Goal: Communication & Community: Answer question/provide support

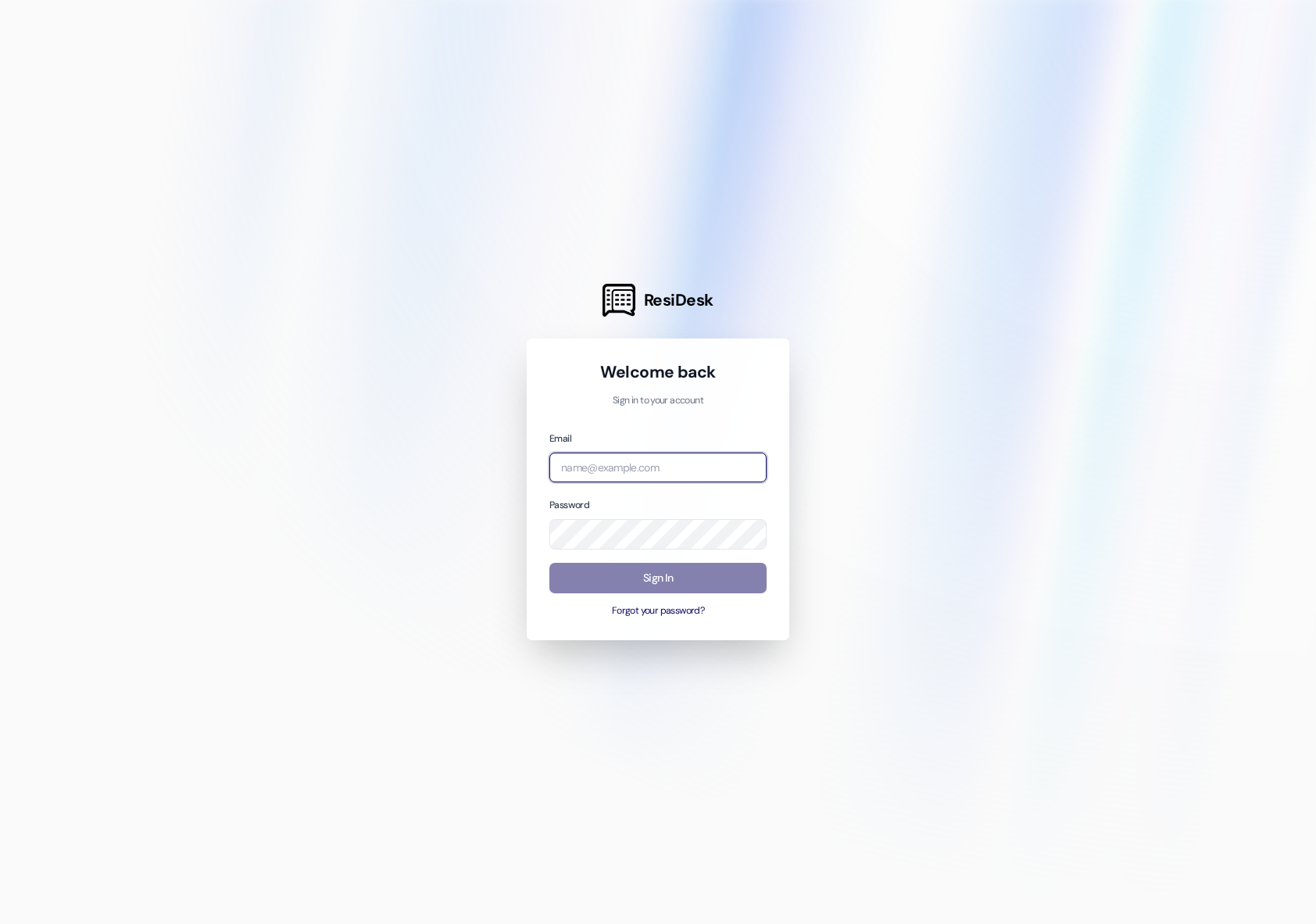
type input "[EMAIL_ADDRESS][DOMAIN_NAME]"
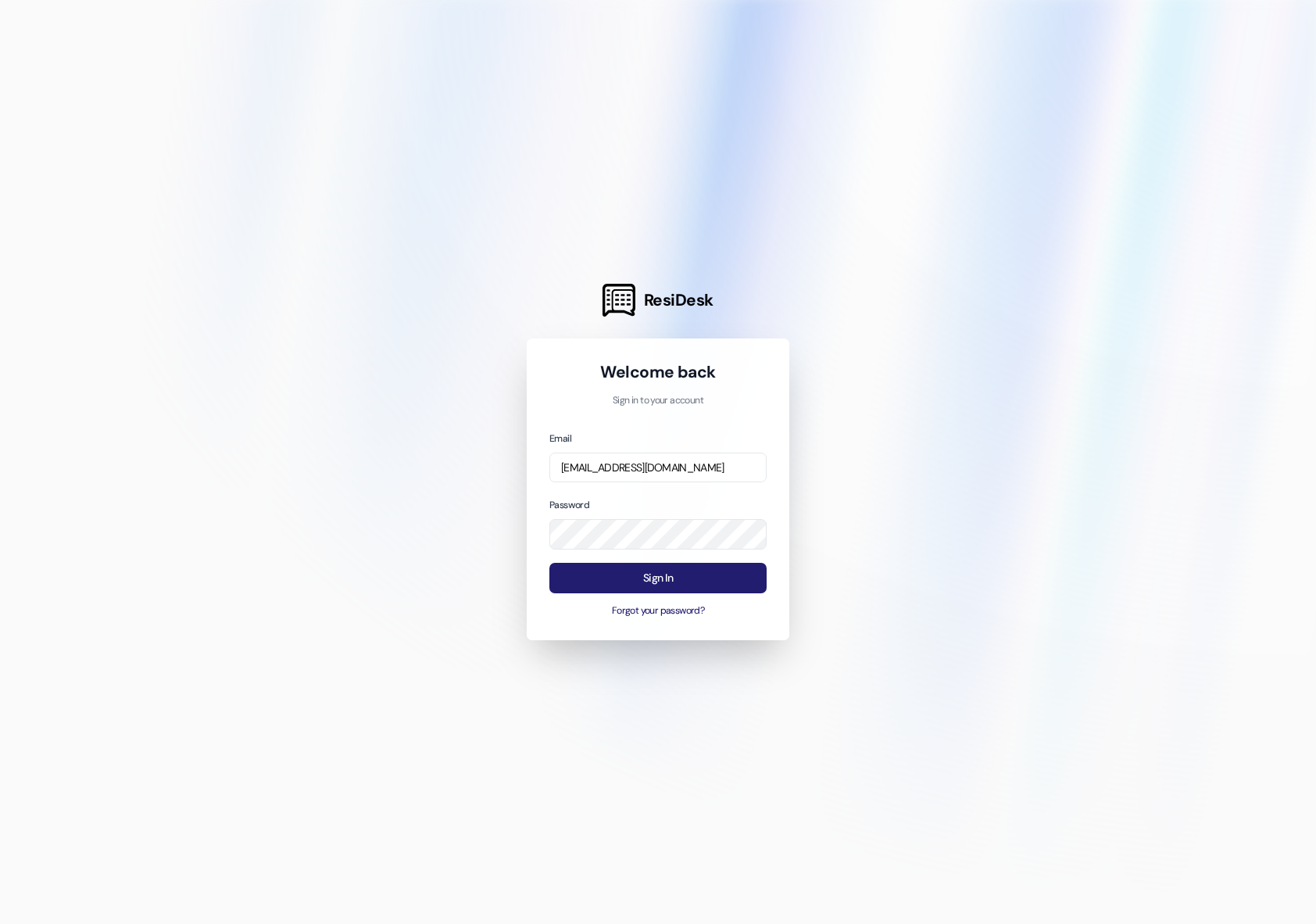
click at [592, 581] on button "Sign In" at bounding box center [658, 578] width 217 height 31
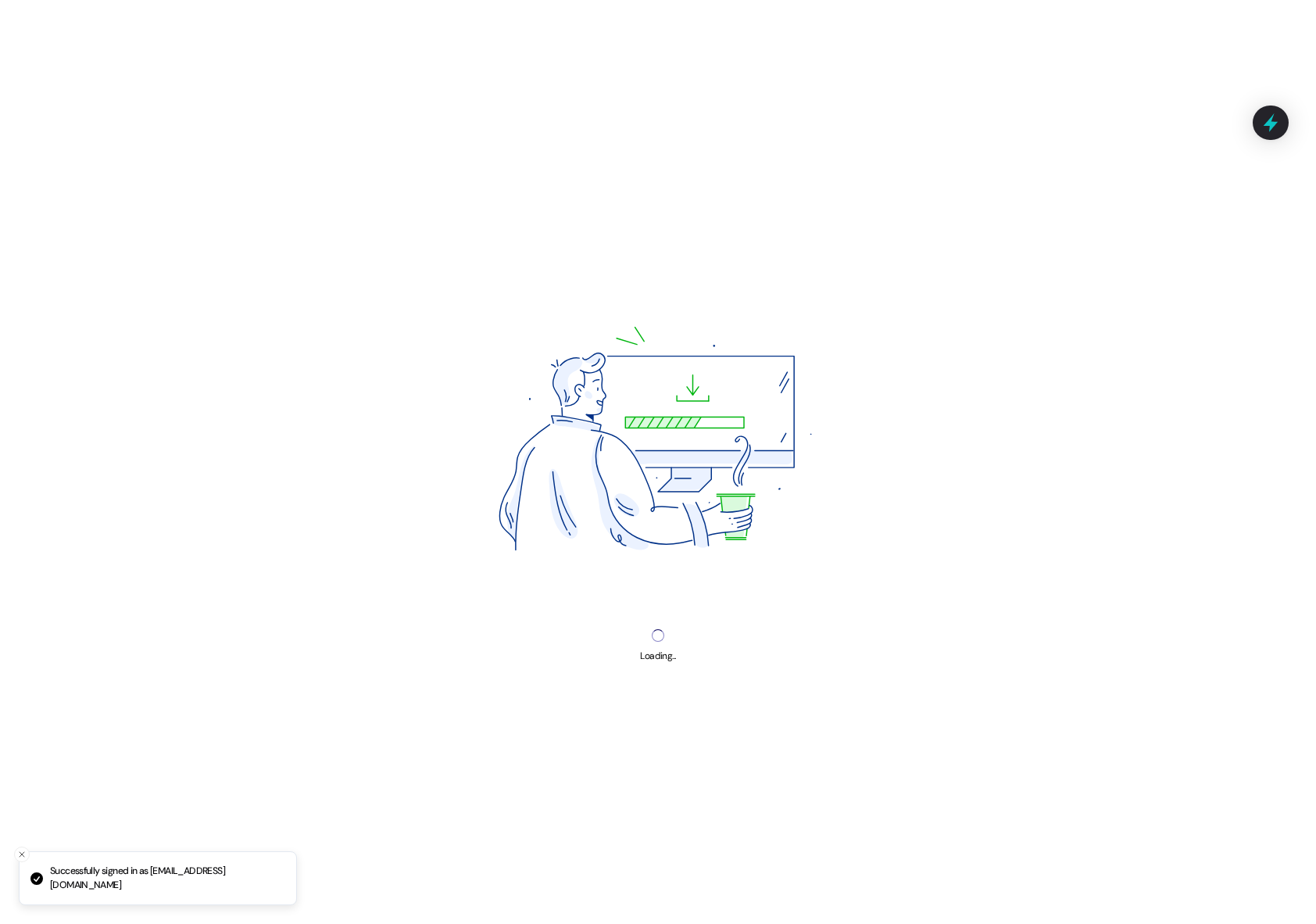
click at [663, 580] on div "Loading... Loading..." at bounding box center [658, 462] width 1316 height 924
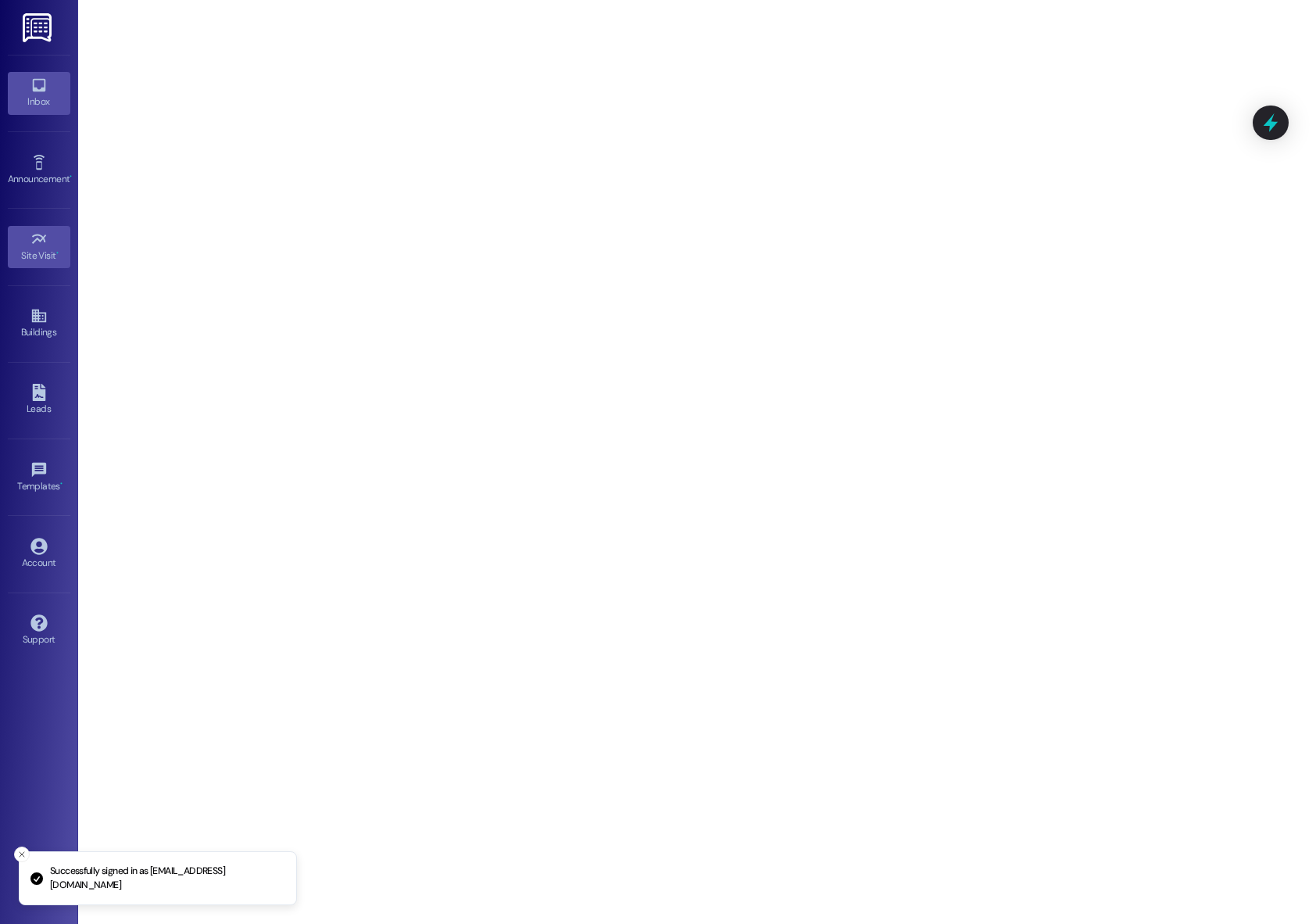
click at [30, 97] on div "Inbox" at bounding box center [39, 102] width 78 height 15
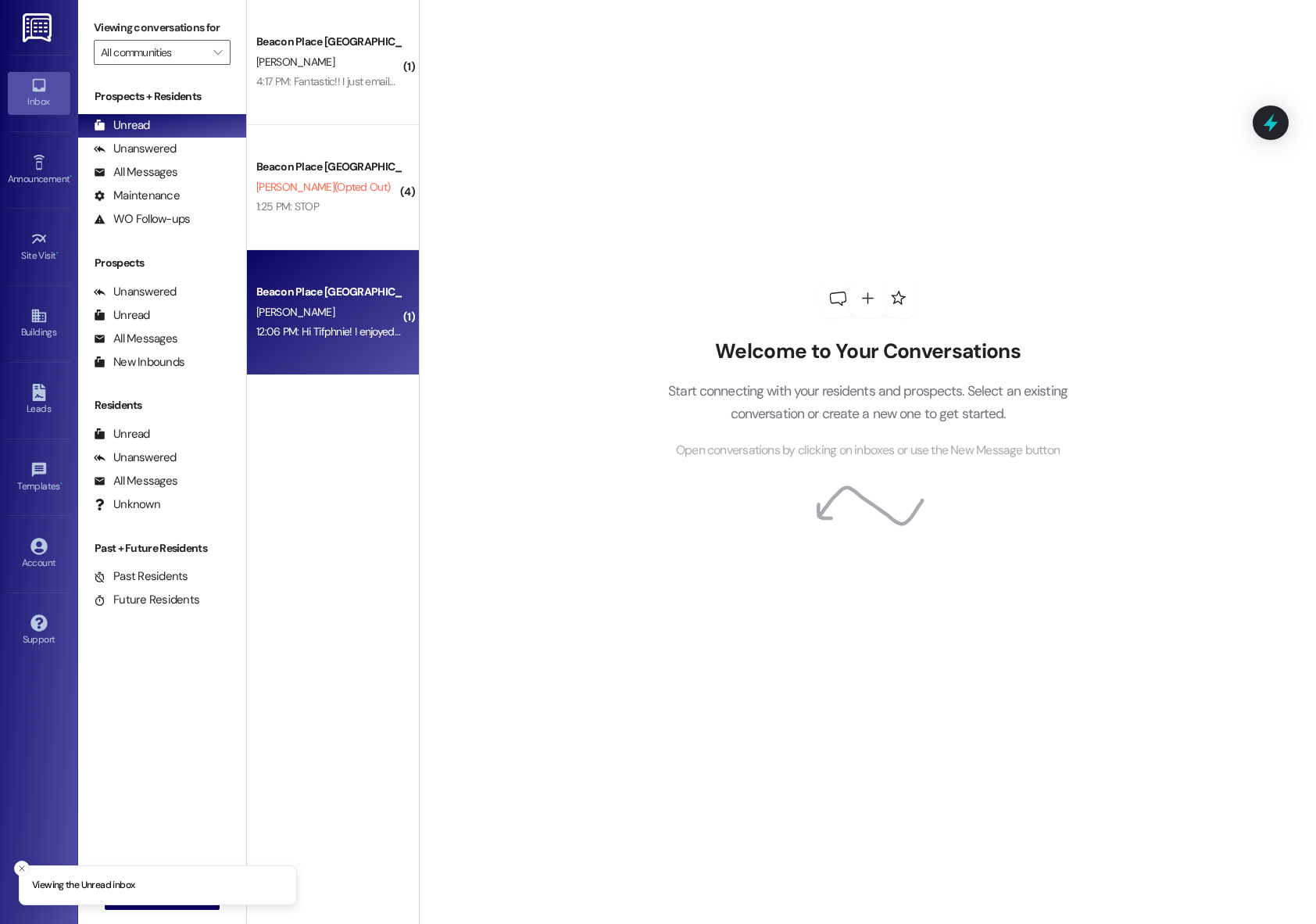
click at [307, 305] on div "[PERSON_NAME]" at bounding box center [329, 312] width 148 height 20
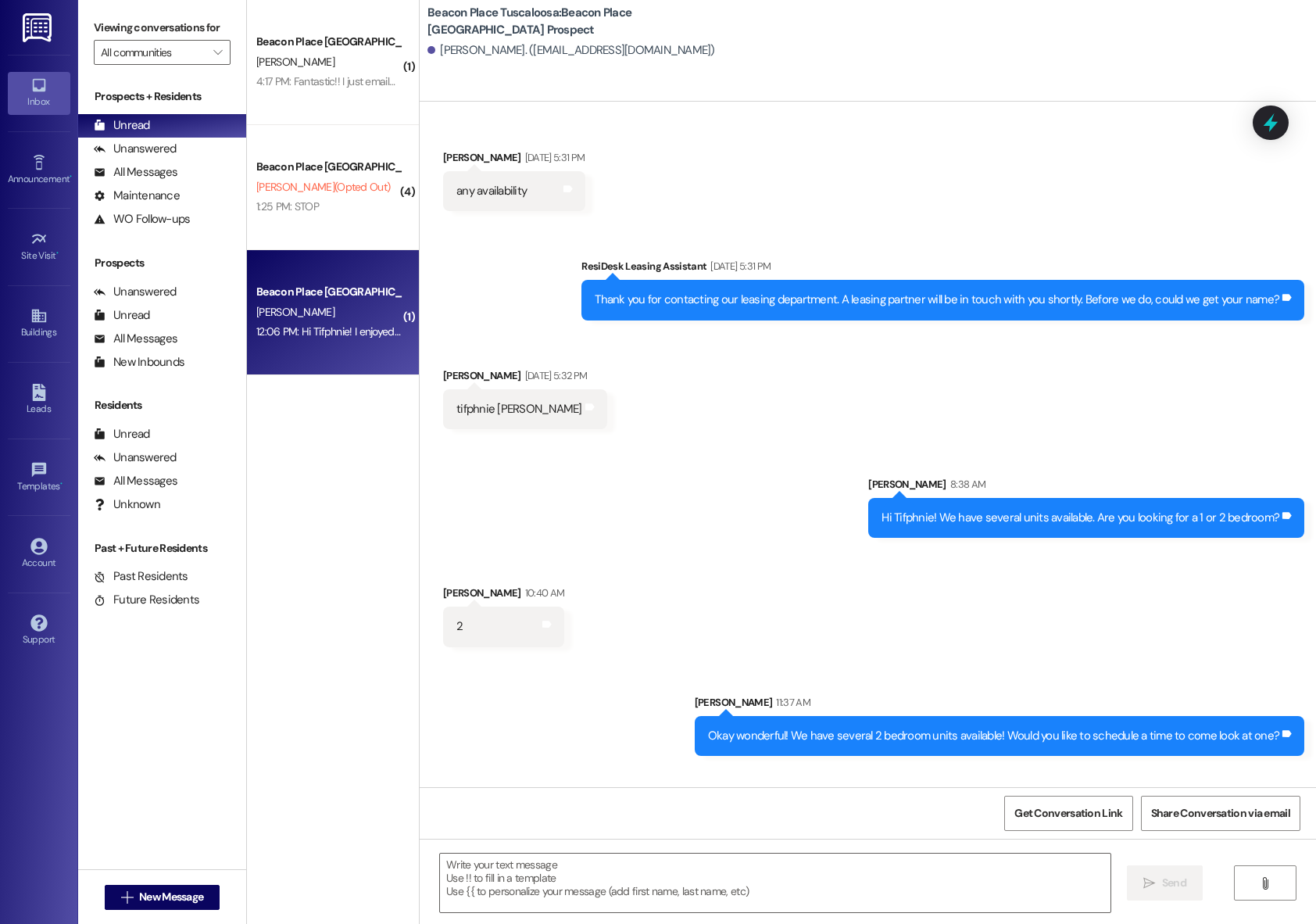
scroll to position [147, 0]
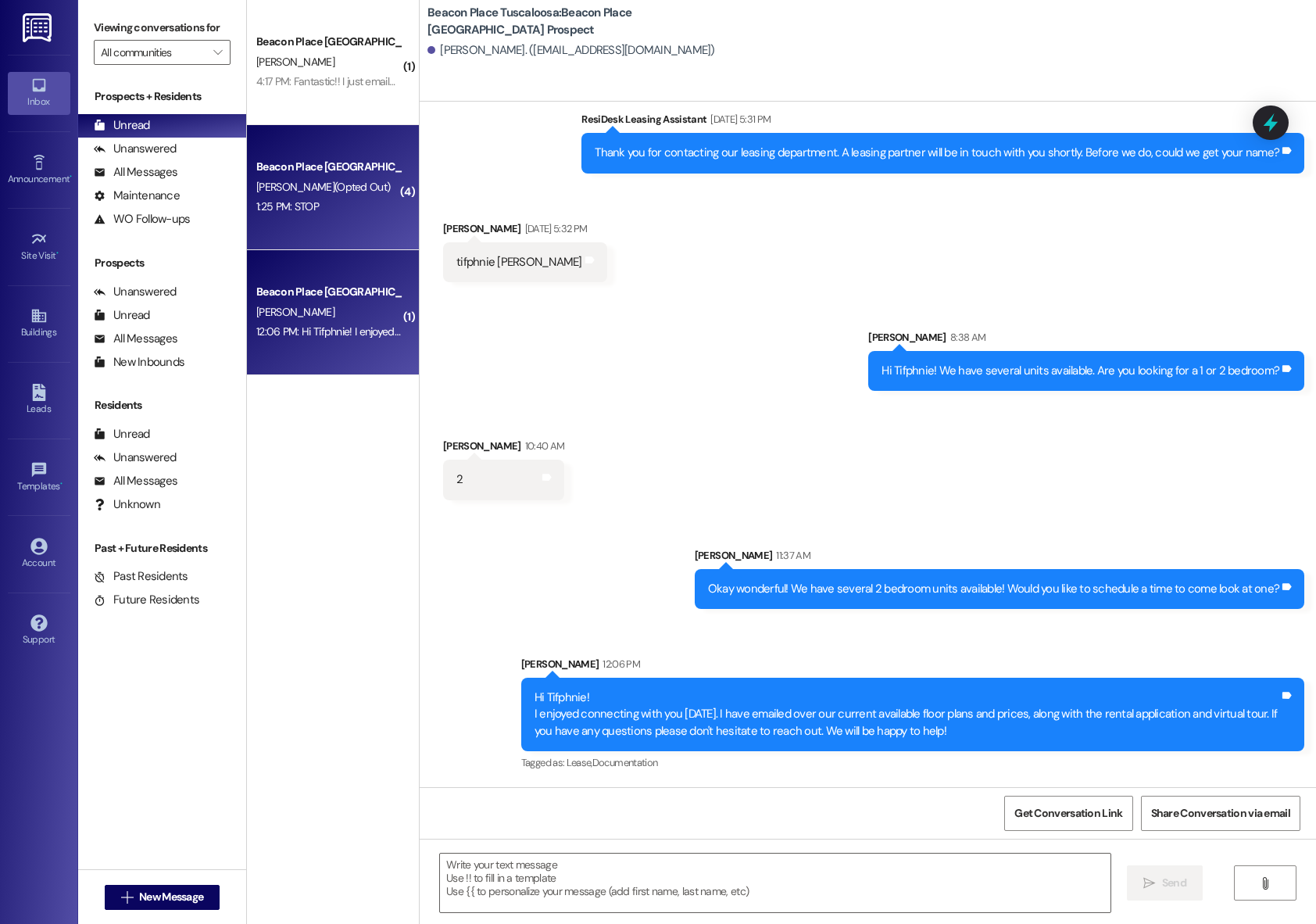
click at [329, 197] on div "1:25 PM: STOP 1:25 PM: STOP" at bounding box center [329, 206] width 148 height 20
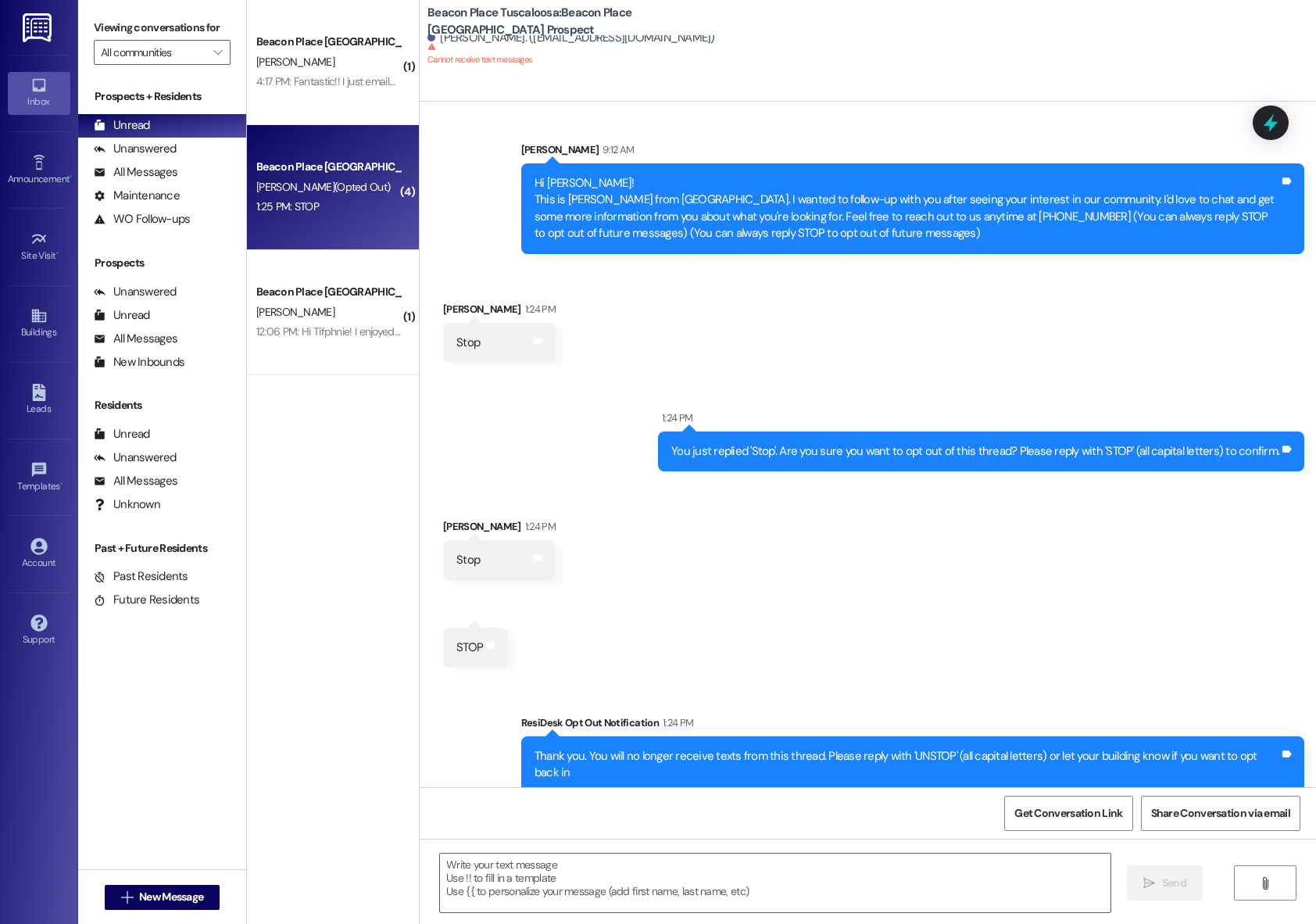
scroll to position [0, 0]
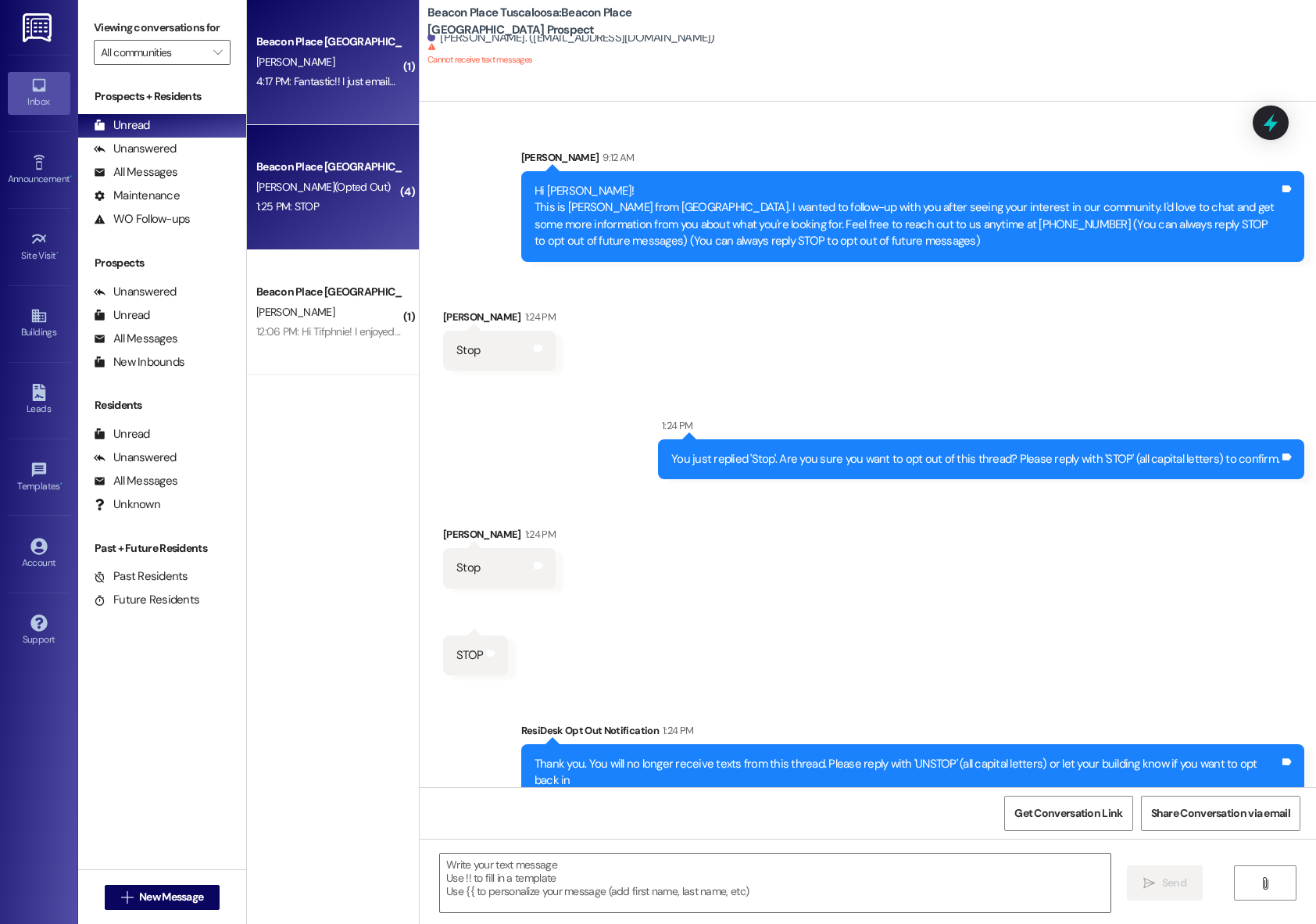
click at [313, 82] on div "4:17 PM: Fantastic!! I just emailed your move-in information. Please let me kno…" at bounding box center [492, 81] width 473 height 14
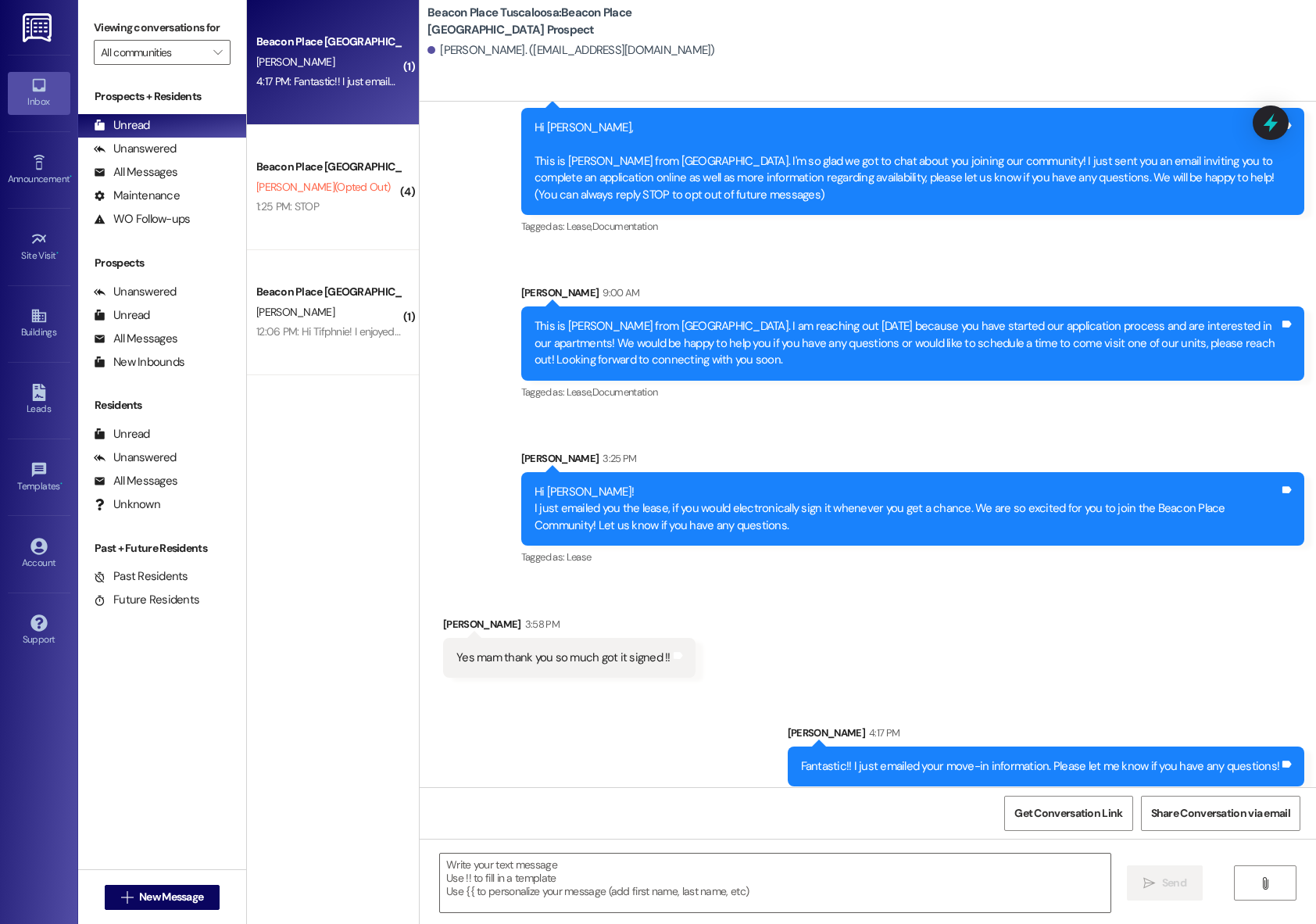
scroll to position [75, 0]
